Goal: Task Accomplishment & Management: Complete application form

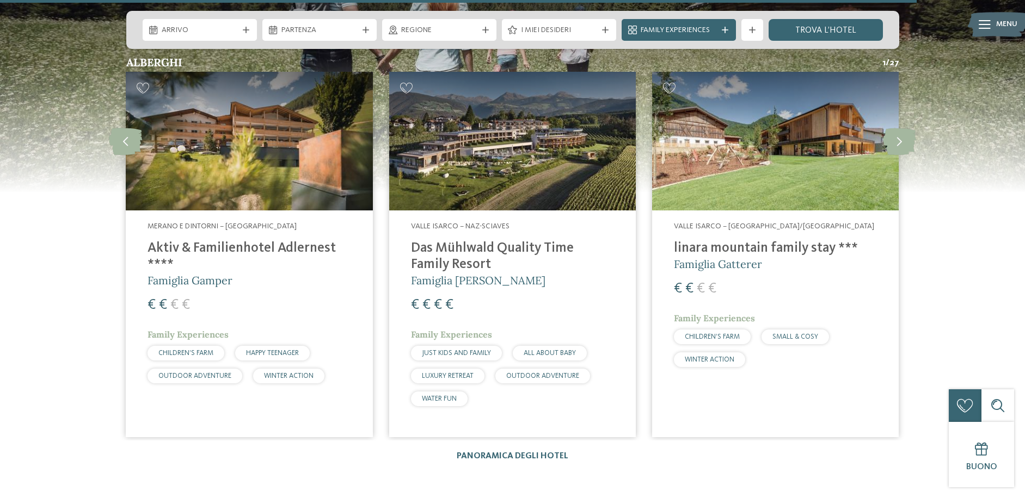
scroll to position [1827, 0]
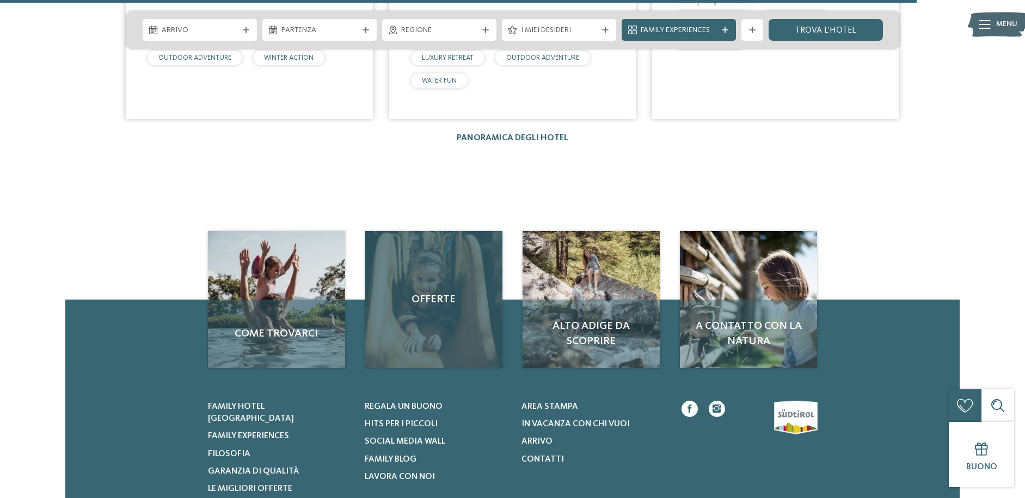
click at [445, 305] on div "Offerte" at bounding box center [433, 299] width 137 height 137
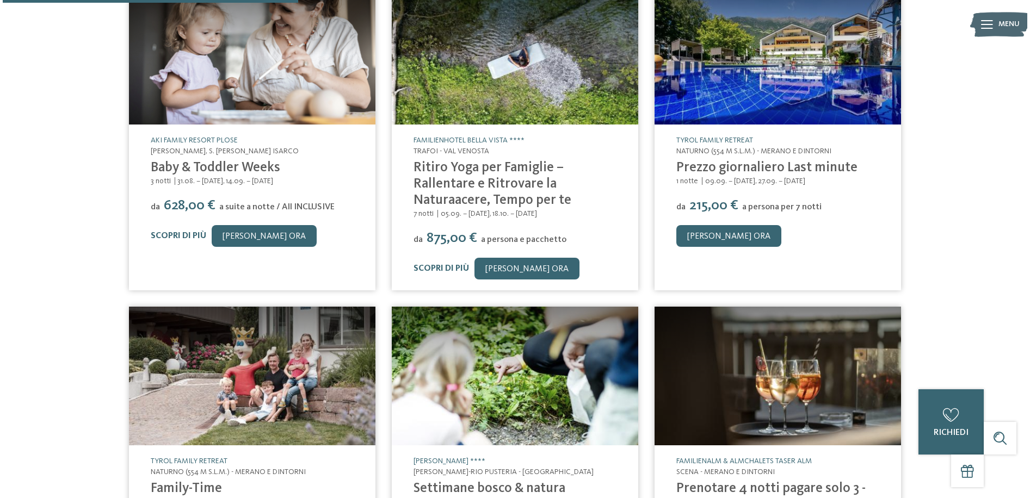
scroll to position [204, 0]
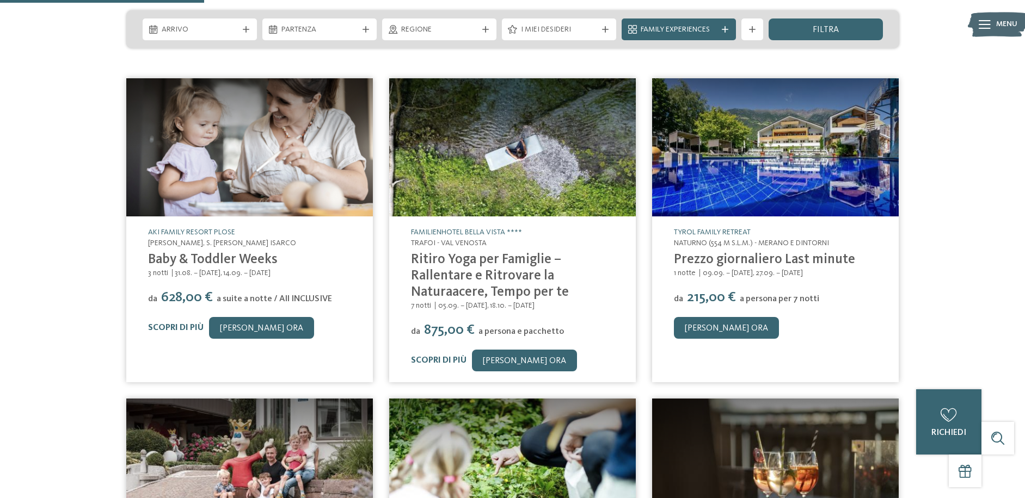
click at [254, 249] on div "AKI Family Resort PLOSE Meluno, S. Andrea Bressanone - Valle Isarco Baby & Todd…" at bounding box center [249, 283] width 247 height 133
click at [251, 258] on link "Baby & Toddler Weeks" at bounding box center [213, 260] width 130 height 14
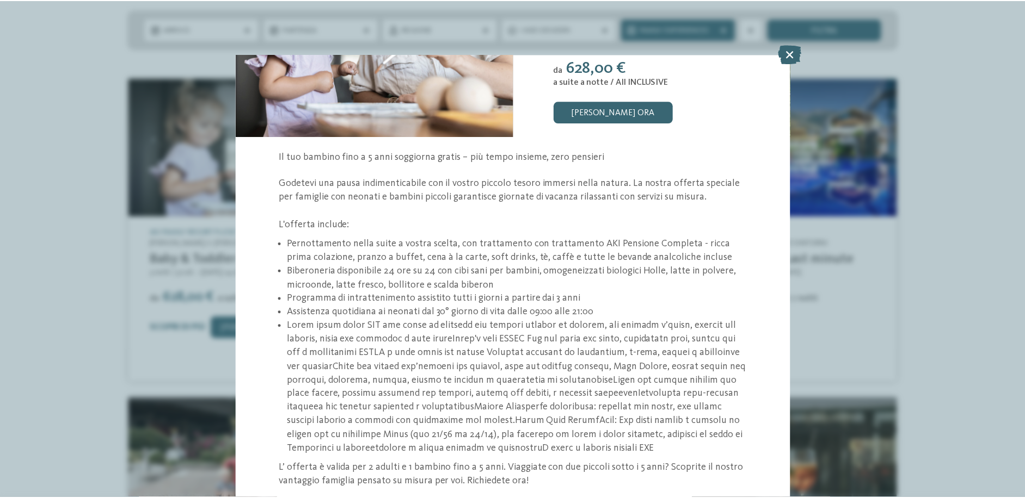
scroll to position [146, 0]
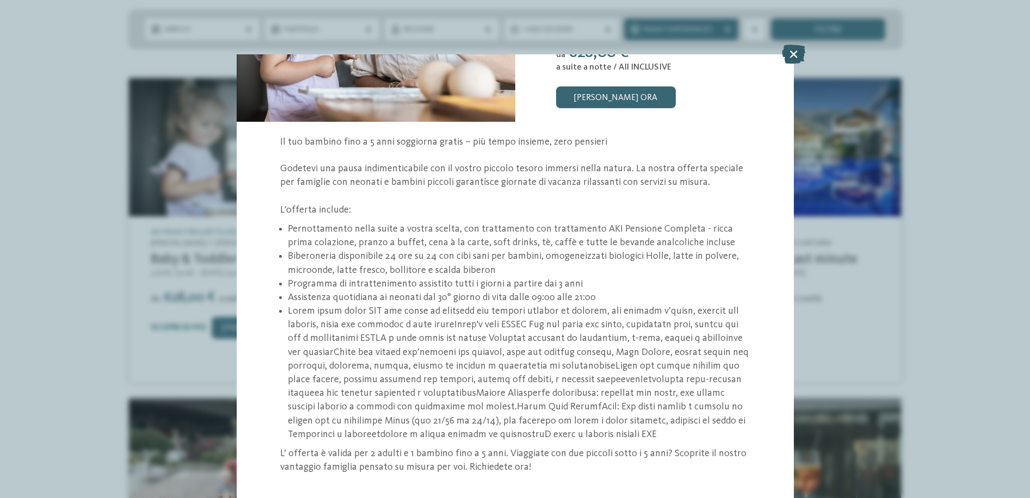
click at [796, 52] on icon at bounding box center [793, 54] width 23 height 19
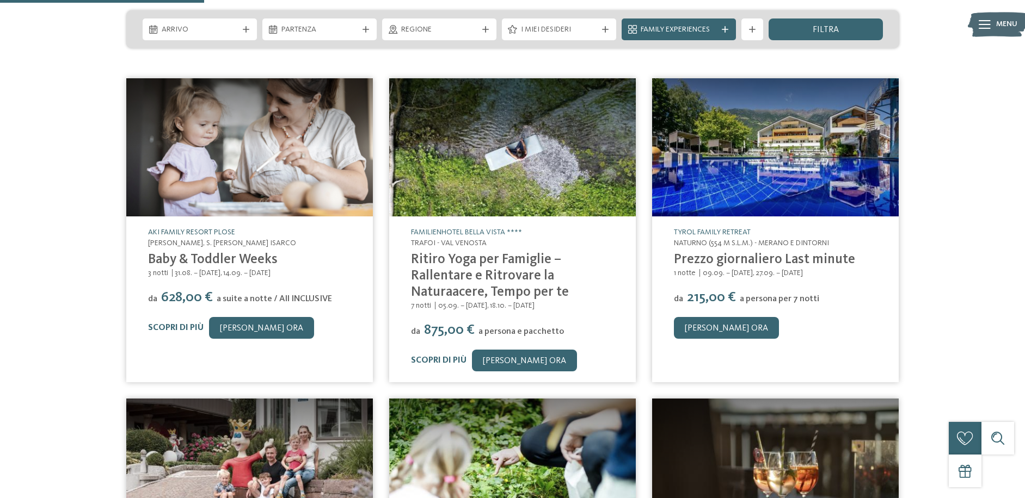
click at [202, 229] on link "AKI Family Resort PLOSE" at bounding box center [191, 233] width 87 height 8
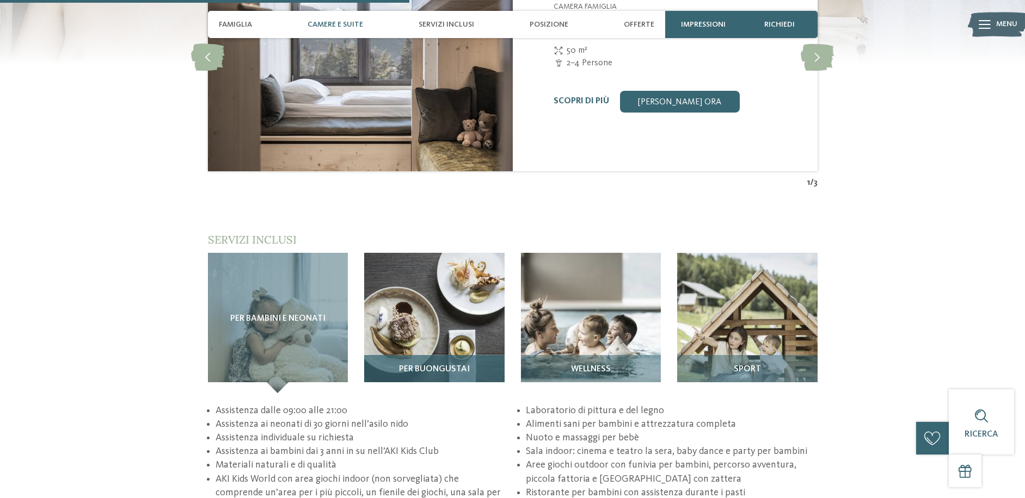
scroll to position [1486, 0]
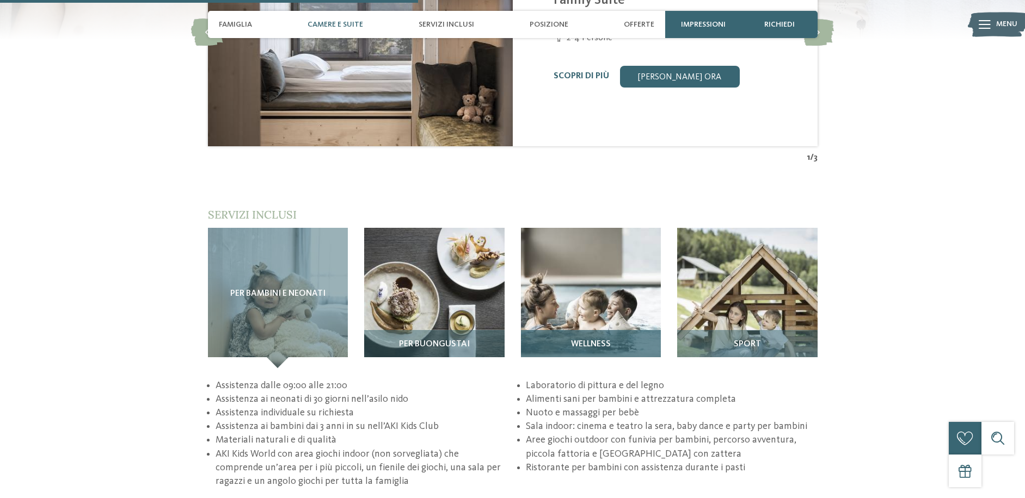
click at [600, 340] on span "Wellness" at bounding box center [591, 345] width 40 height 10
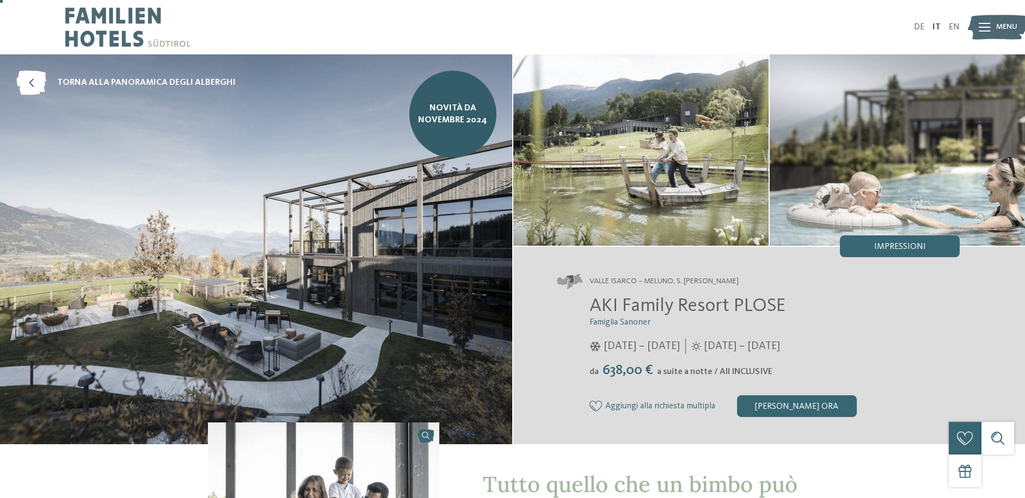
scroll to position [0, 0]
click at [996, 29] on span "Menu" at bounding box center [1006, 27] width 21 height 11
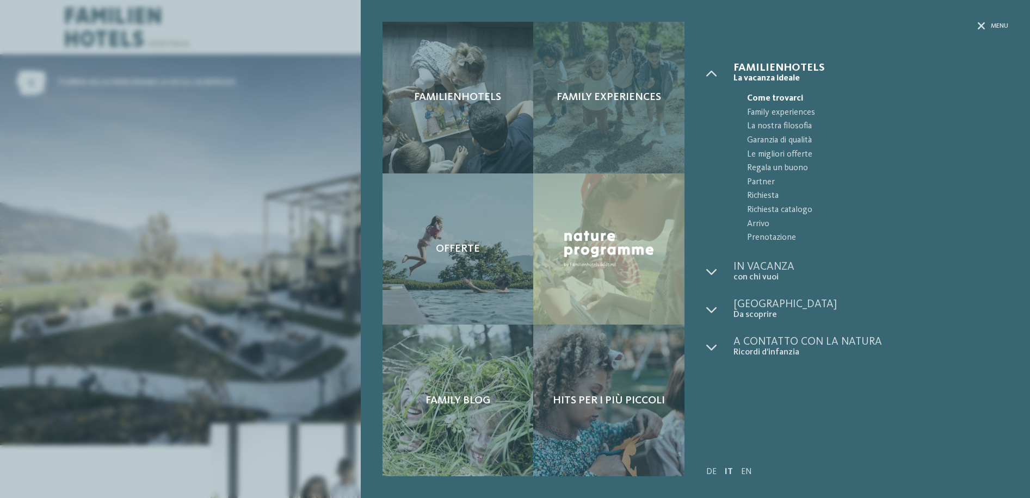
click at [620, 92] on span "Family experiences" at bounding box center [609, 97] width 104 height 13
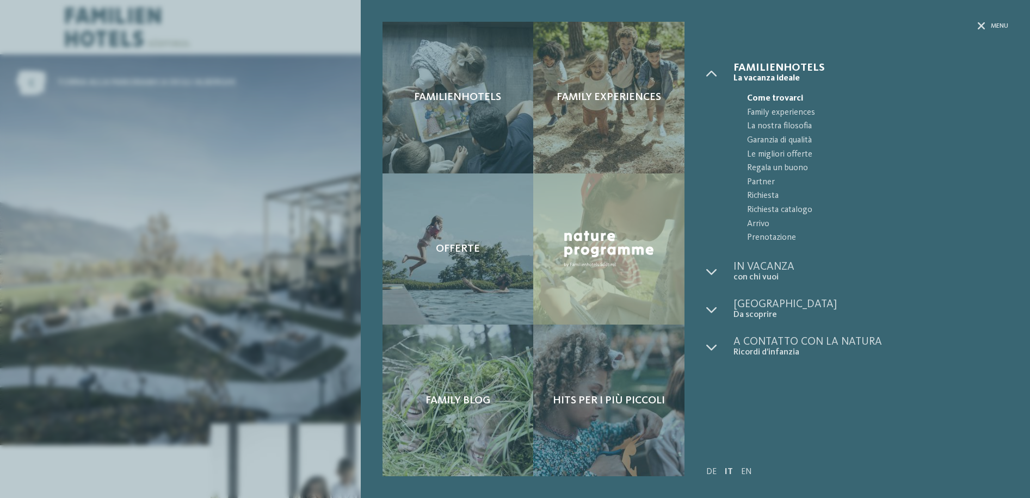
click at [278, 215] on div "Familienhotels Family experiences Offerte" at bounding box center [515, 249] width 1030 height 498
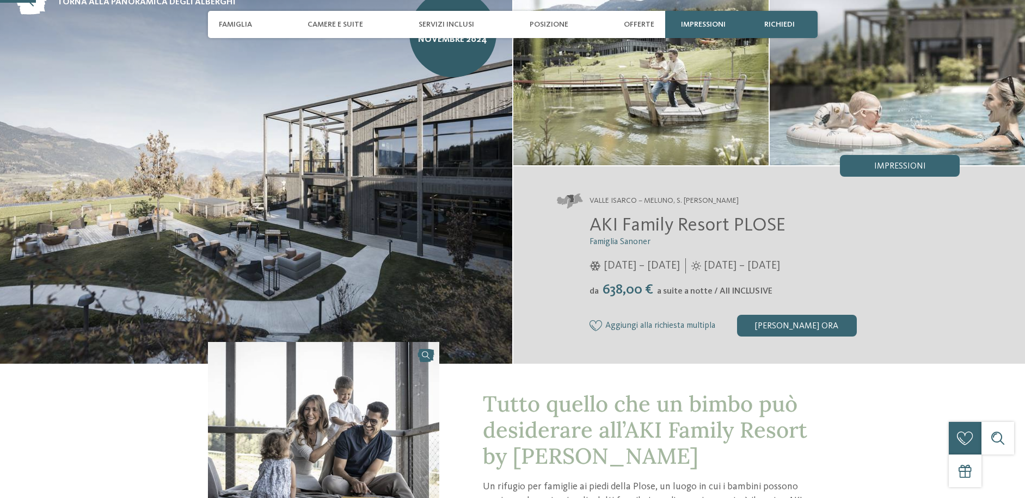
scroll to position [150, 0]
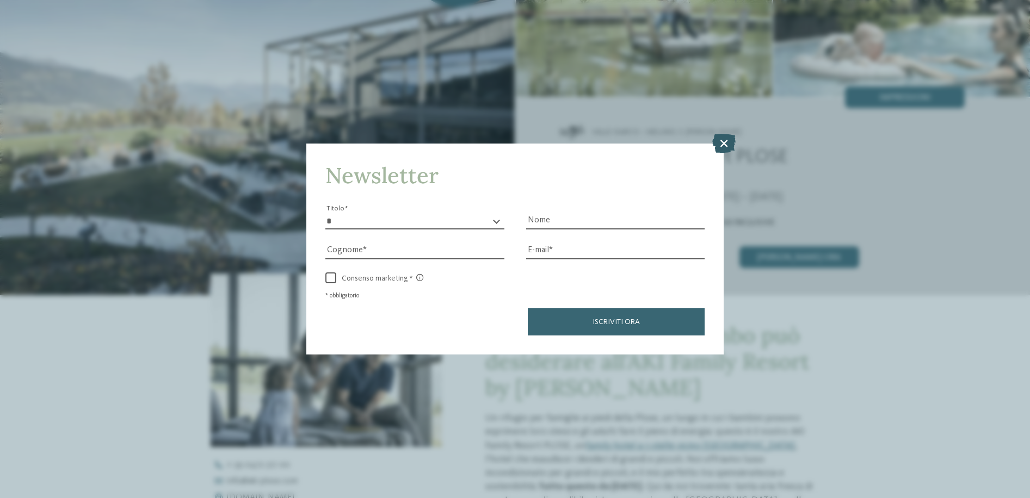
click at [714, 133] on icon at bounding box center [723, 142] width 23 height 19
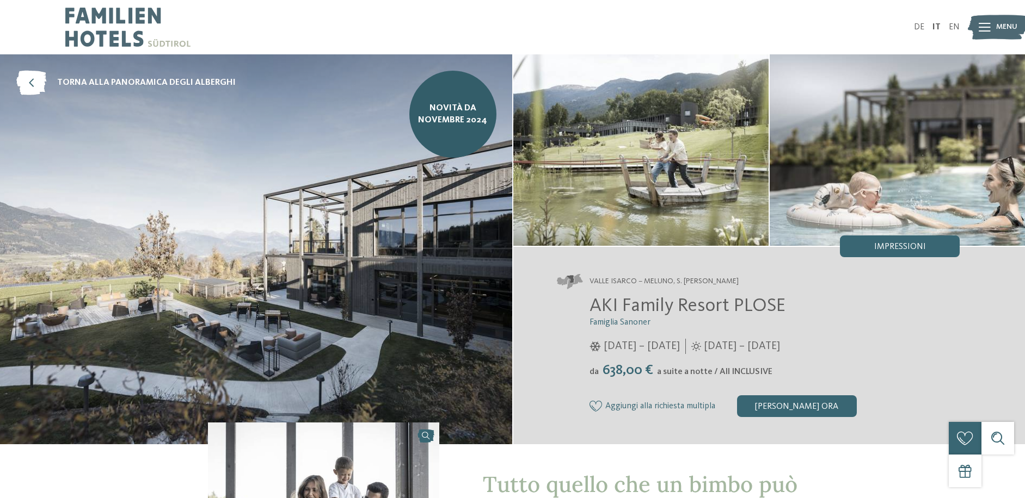
scroll to position [0, 0]
drag, startPoint x: 591, startPoint y: 307, endPoint x: 756, endPoint y: 308, distance: 164.9
click at [787, 310] on h2 "AKI Family Resort PLOSE" at bounding box center [774, 306] width 371 height 23
copy span "AKI Family Resort PLOSE"
drag, startPoint x: 801, startPoint y: 347, endPoint x: 854, endPoint y: 348, distance: 53.4
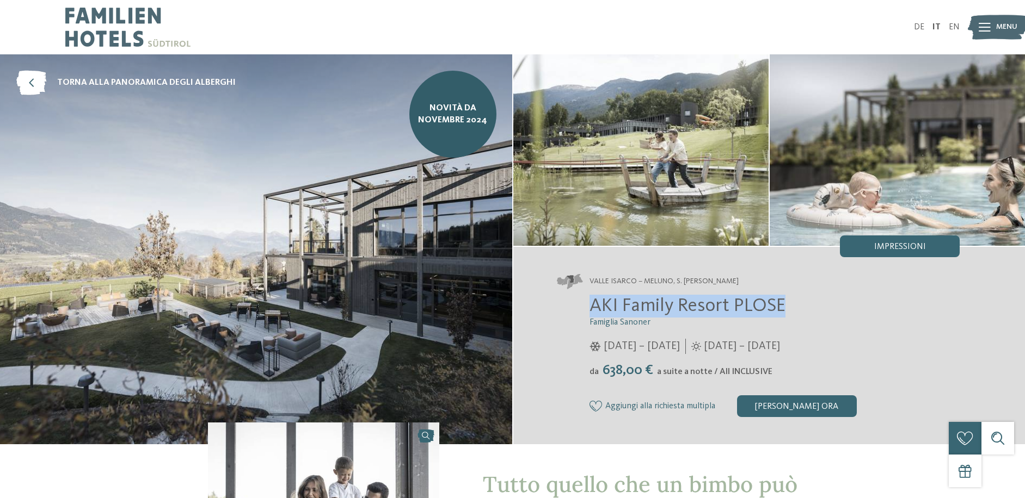
click at [854, 348] on div "17/11/2024 – 03/05/2025" at bounding box center [774, 346] width 371 height 15
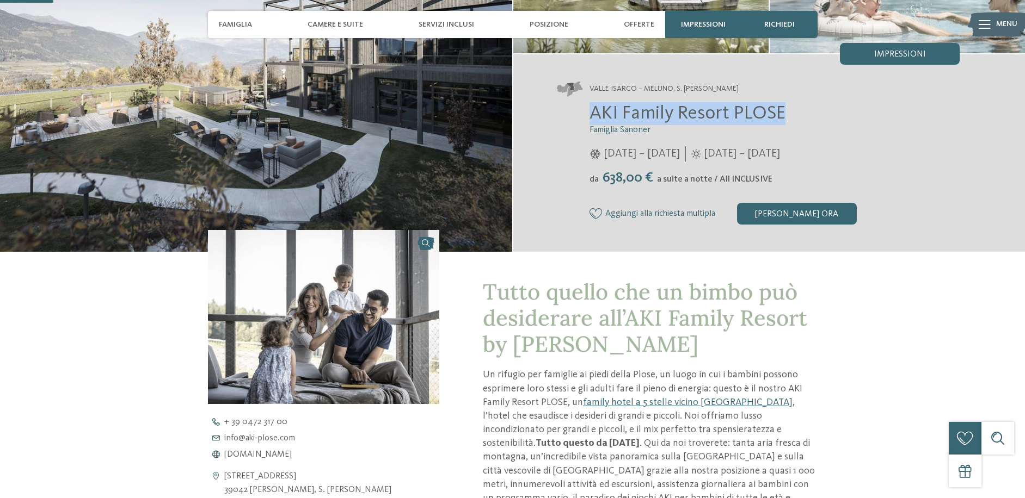
scroll to position [193, 0]
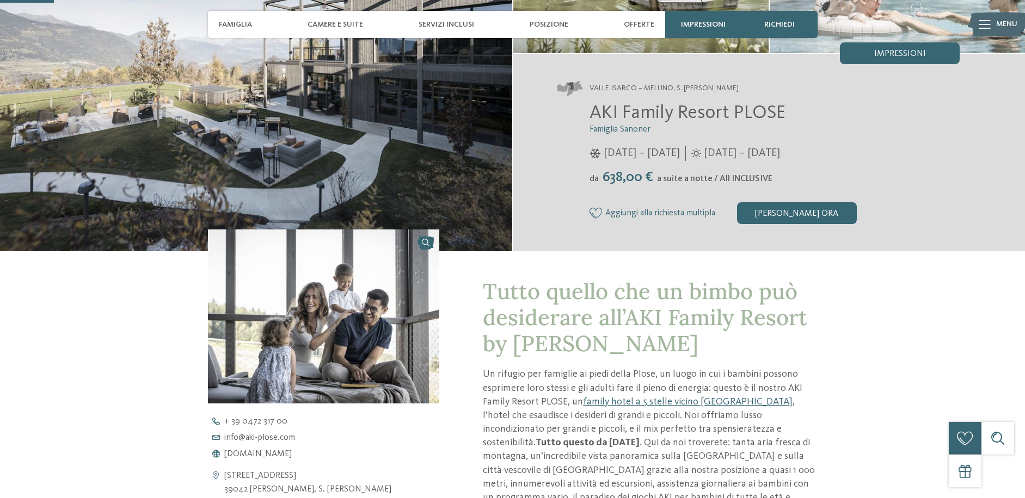
click at [688, 213] on span "Aggiungi alla richiesta multipla" at bounding box center [660, 214] width 110 height 10
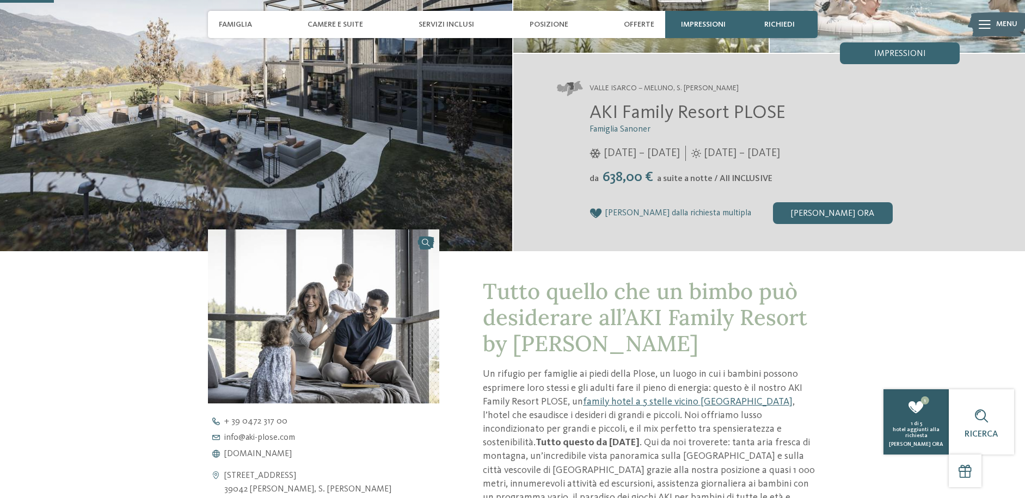
click at [927, 432] on span "hotel aggiunti alla richiesta" at bounding box center [915, 432] width 47 height 11
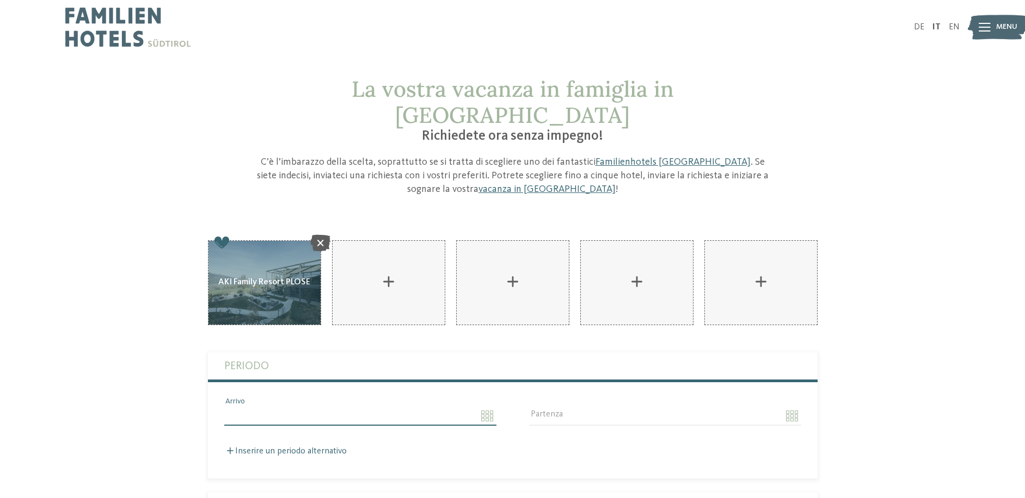
click at [489, 407] on input "Arrivo" at bounding box center [360, 416] width 272 height 19
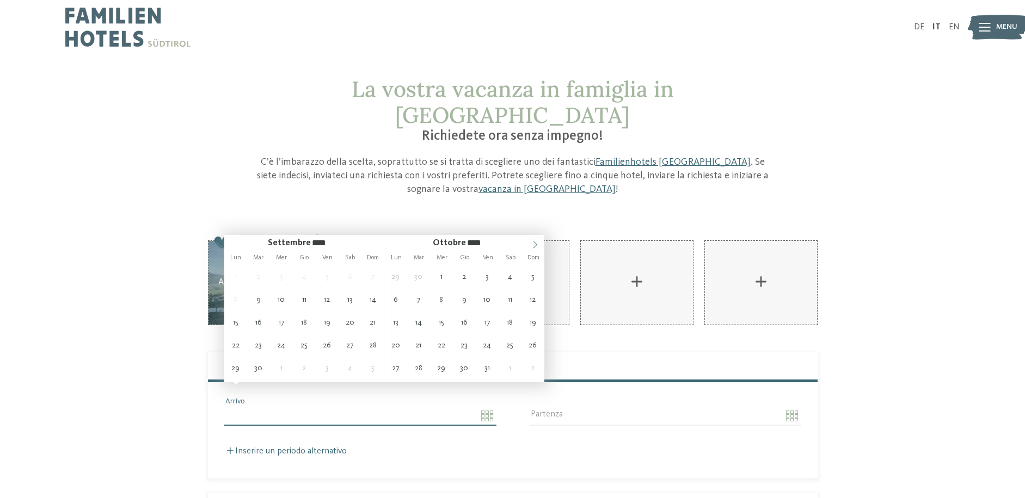
click at [535, 243] on icon at bounding box center [535, 245] width 8 height 8
type input "**********"
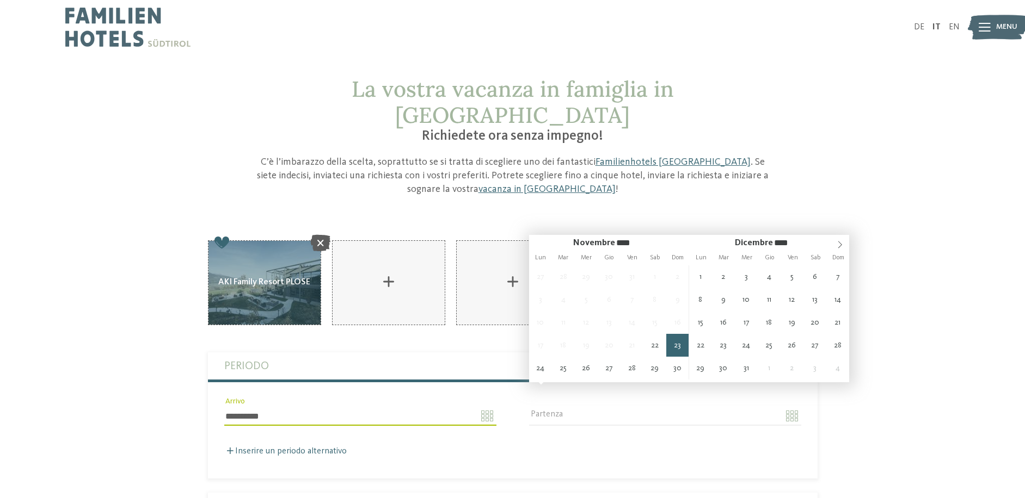
type input "**********"
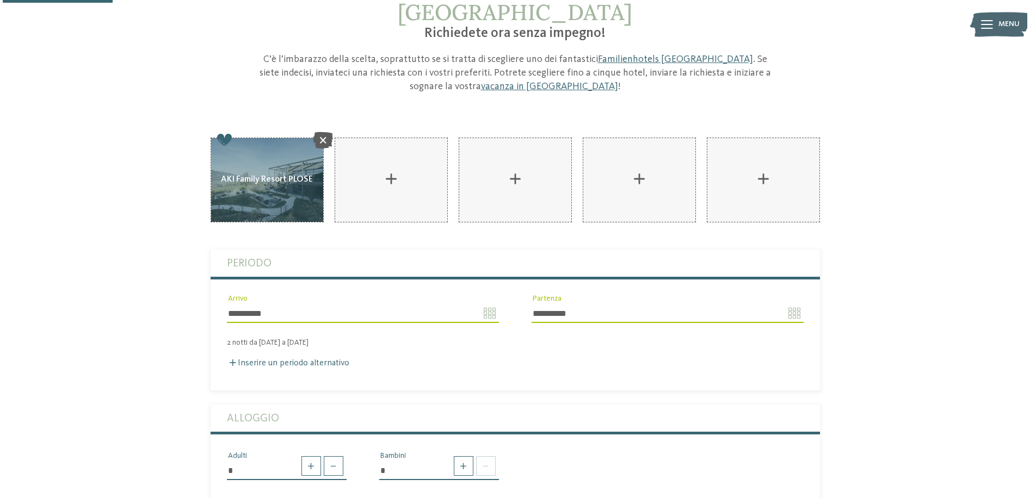
scroll to position [103, 0]
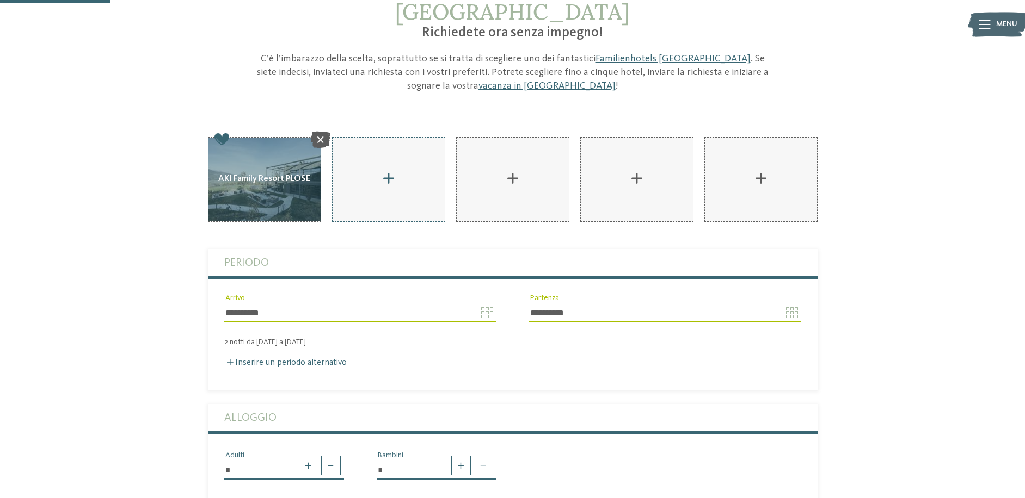
click at [390, 150] on div "AKI Family Resort PLOSE aggiungere" at bounding box center [389, 180] width 112 height 84
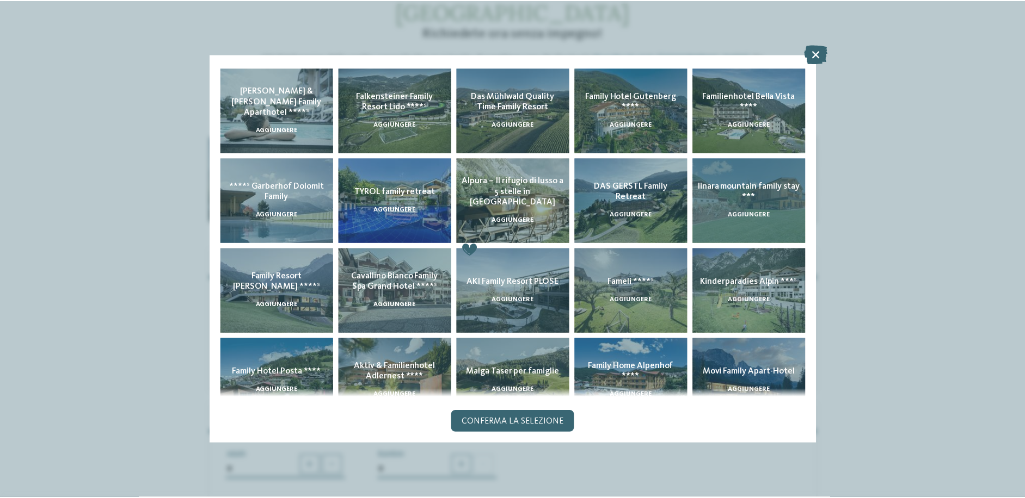
scroll to position [0, 0]
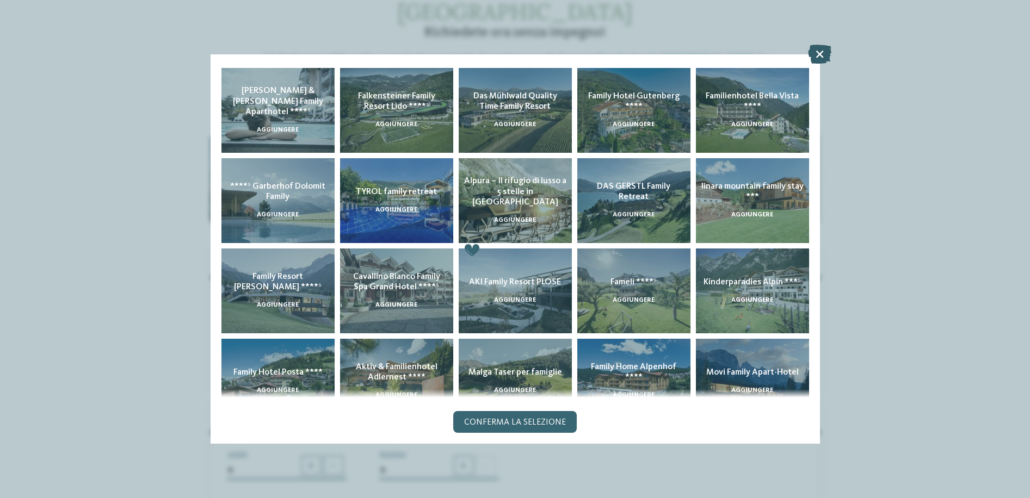
click at [817, 51] on icon at bounding box center [819, 54] width 23 height 19
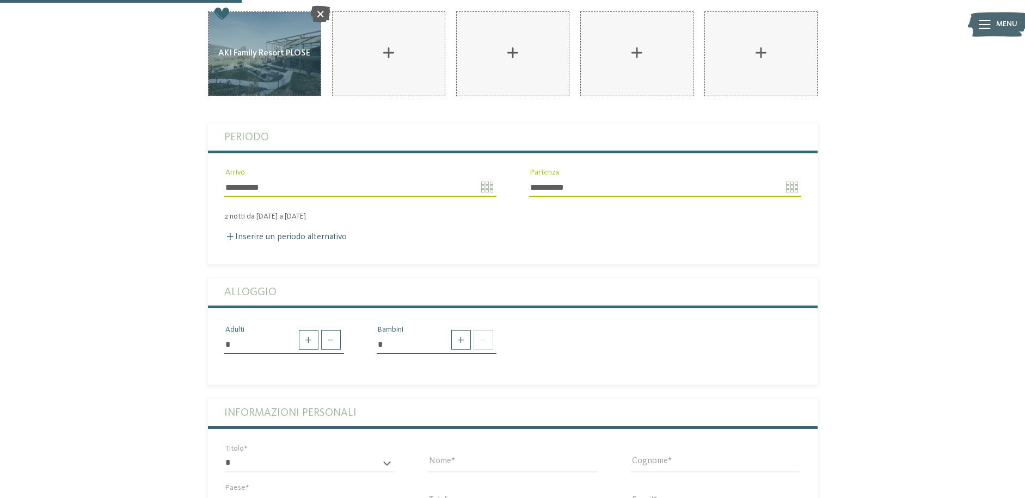
scroll to position [230, 0]
click at [306, 330] on span at bounding box center [309, 340] width 20 height 20
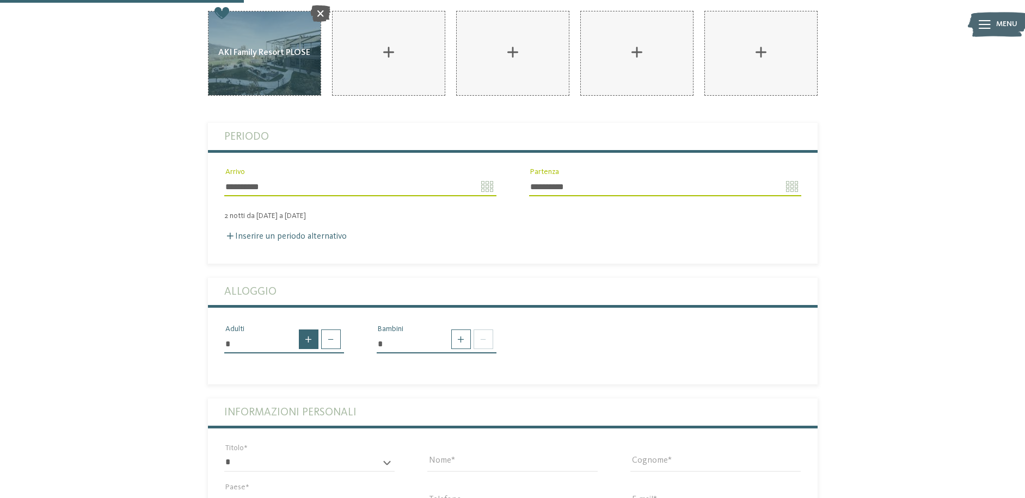
click at [306, 330] on span at bounding box center [309, 340] width 20 height 20
type input "*"
click at [459, 330] on span at bounding box center [461, 340] width 20 height 20
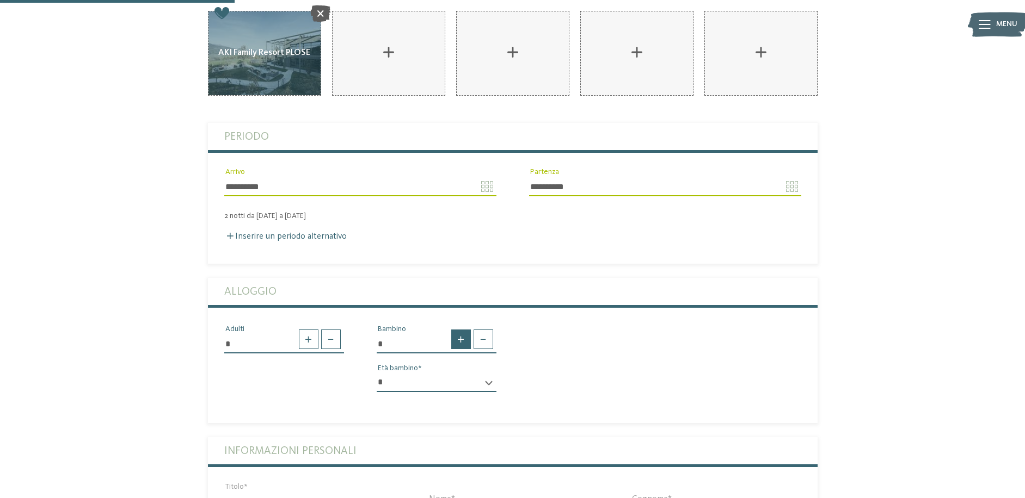
click at [459, 330] on span at bounding box center [461, 340] width 20 height 20
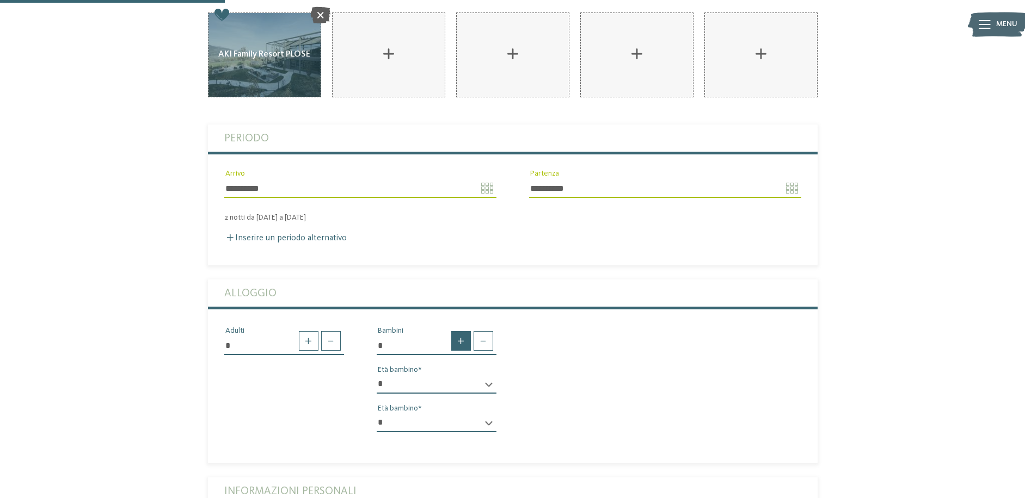
click at [459, 331] on span at bounding box center [461, 341] width 20 height 20
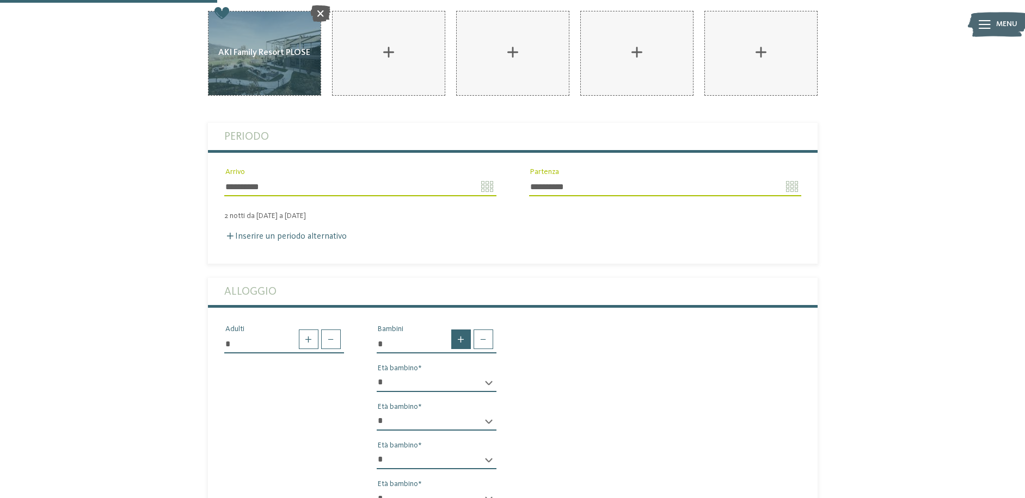
click at [459, 330] on span at bounding box center [461, 340] width 20 height 20
type input "*"
select select "*"
click at [487, 413] on div "* * * * * * * * * * * ** ** ** ** ** ** ** ** Età bambino" at bounding box center [437, 427] width 120 height 28
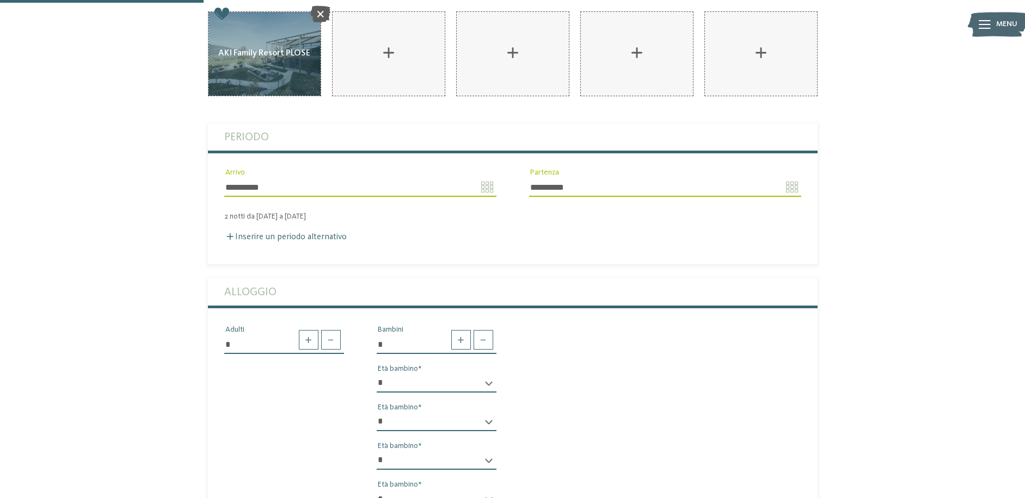
select select "**"
select select "*"
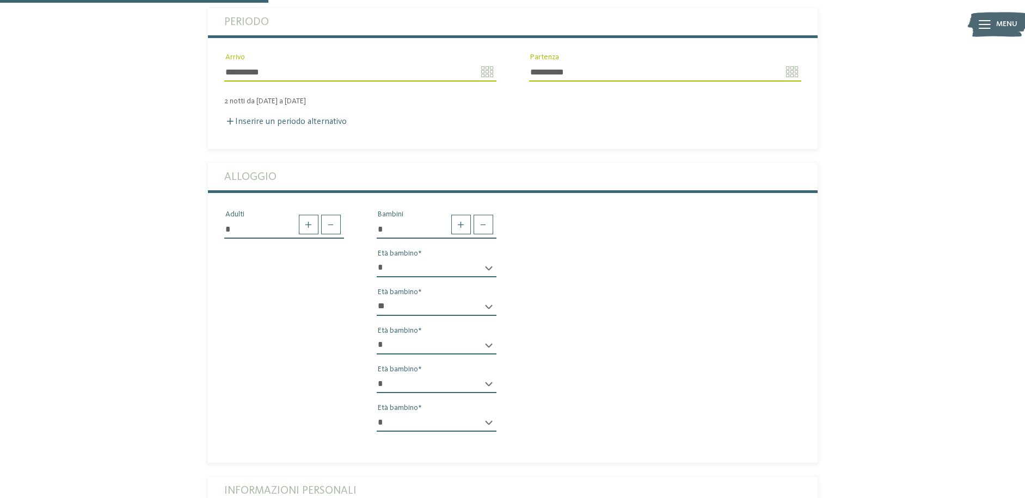
scroll to position [361, 0]
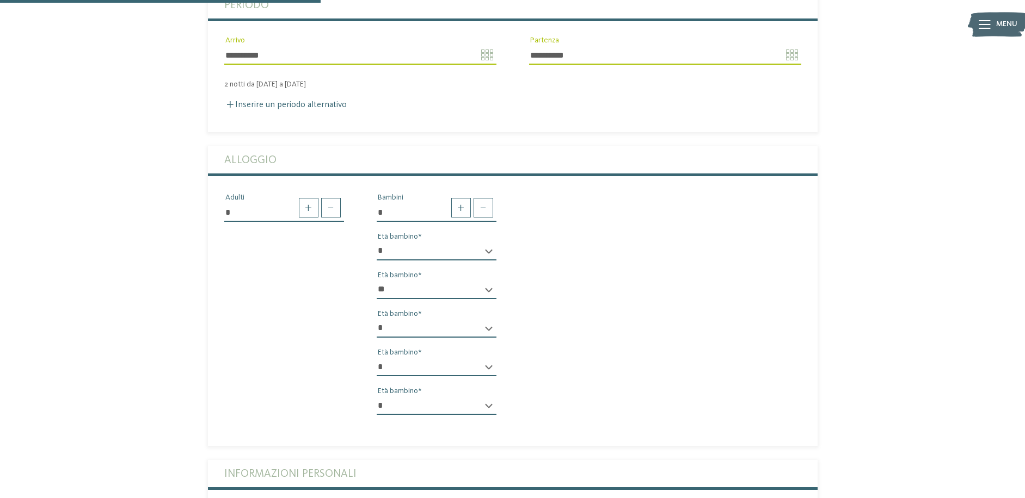
click at [487, 397] on div "* * * * * * * * * * * ** ** ** ** ** ** ** ** Età bambino" at bounding box center [437, 411] width 120 height 28
select select "*"
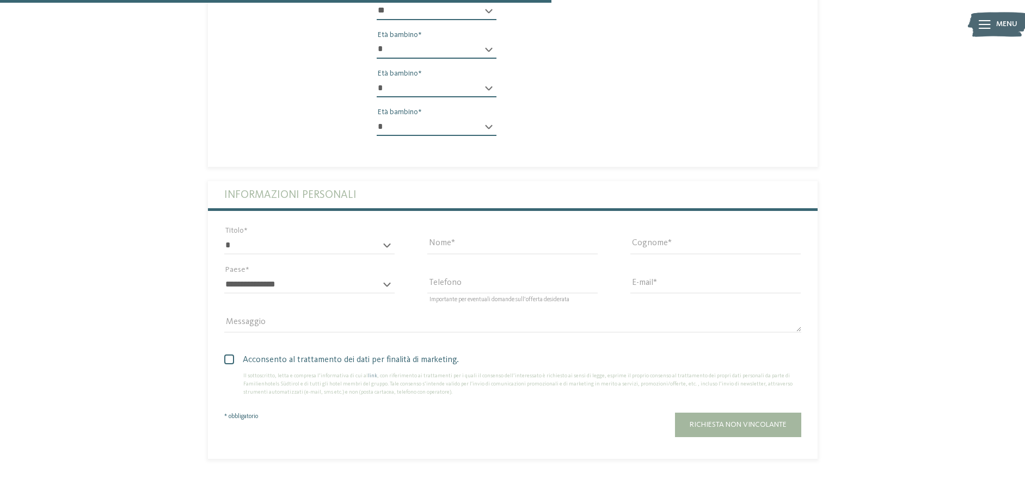
scroll to position [644, 0]
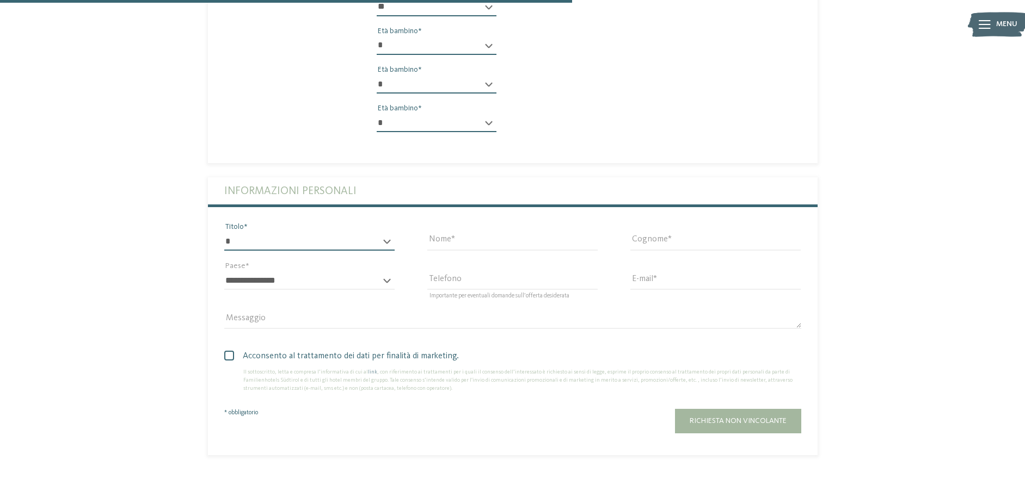
select select "*"
type input "****"
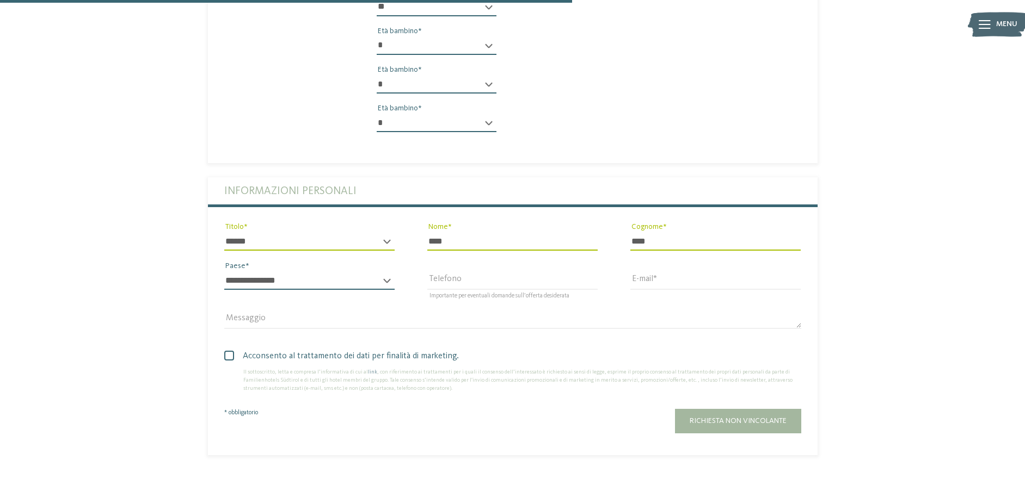
select select "**"
type input "**********"
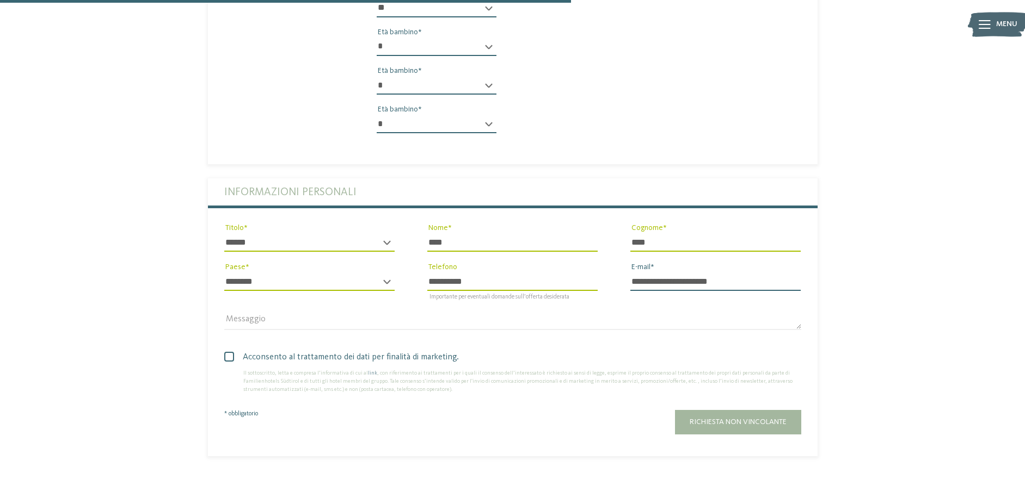
scroll to position [643, 0]
type input "**********"
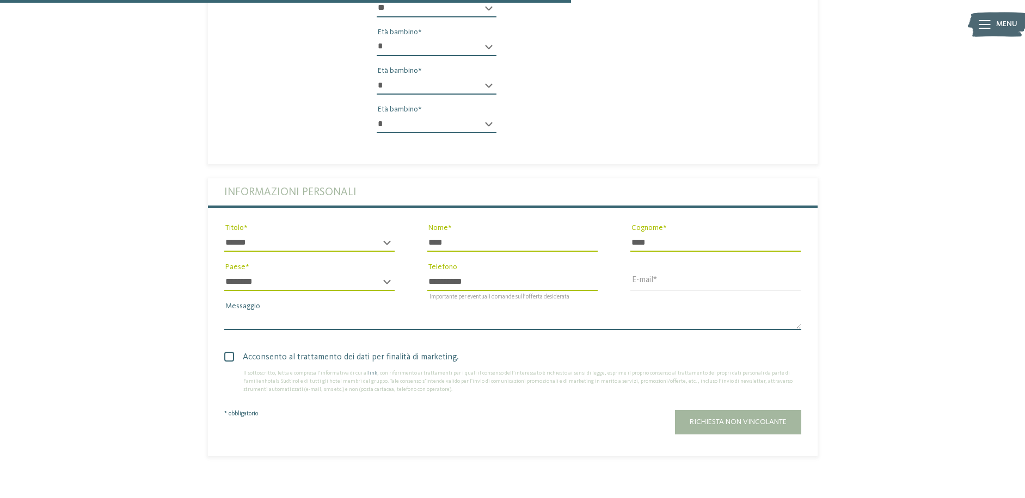
click at [417, 312] on textarea "Messaggio" at bounding box center [512, 321] width 577 height 19
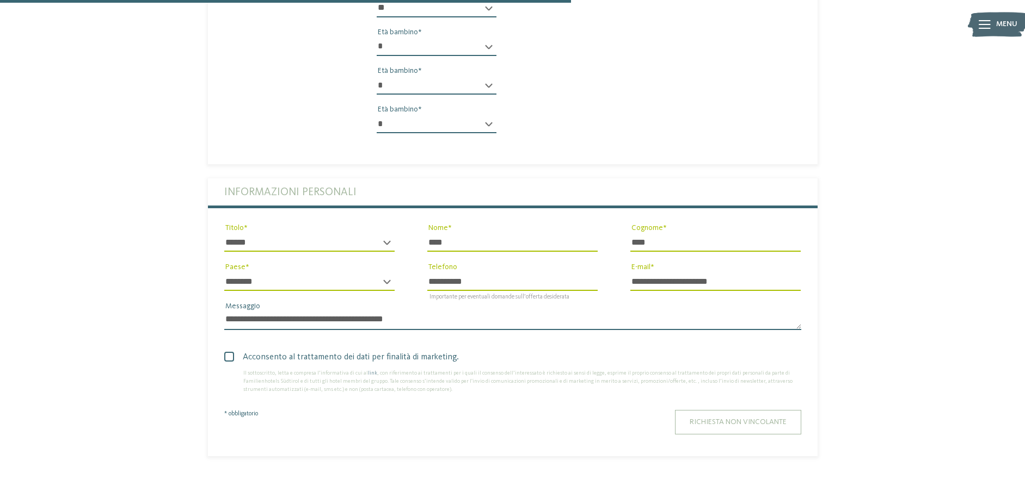
type textarea "**********"
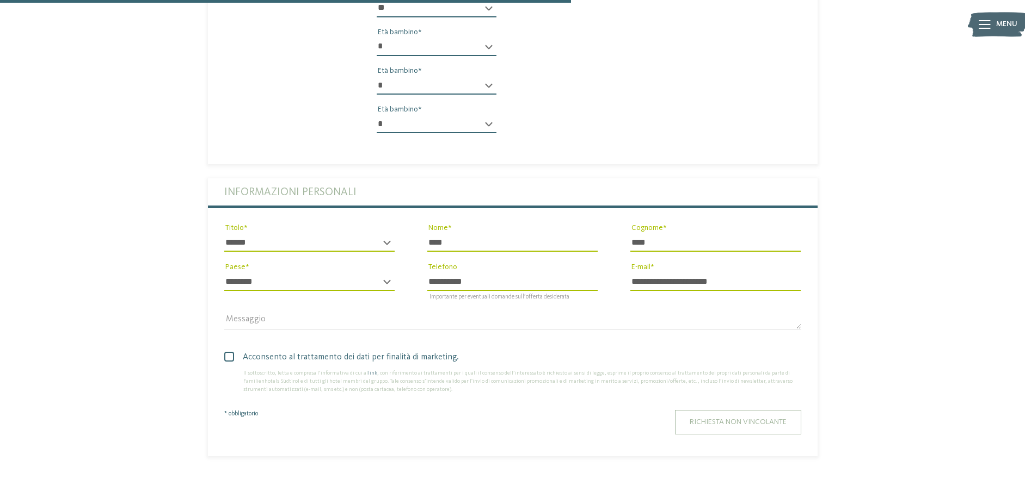
click at [713, 418] on span "Richiesta non vincolante" at bounding box center [738, 422] width 97 height 8
